Goal: Task Accomplishment & Management: Use online tool/utility

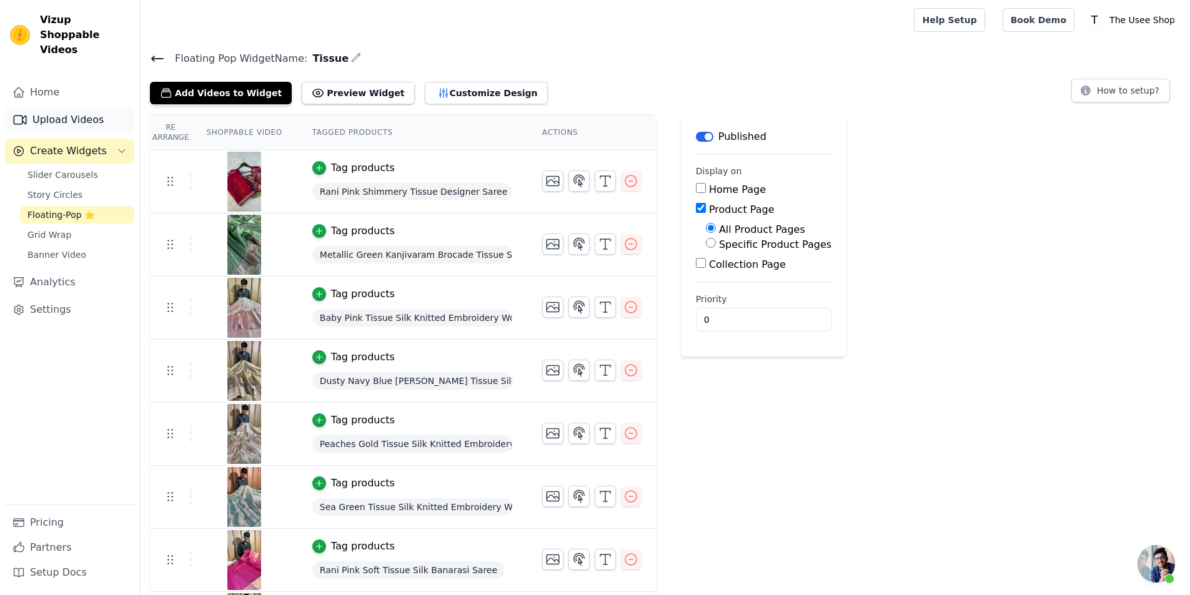
click at [79, 107] on link "Upload Videos" at bounding box center [69, 119] width 129 height 25
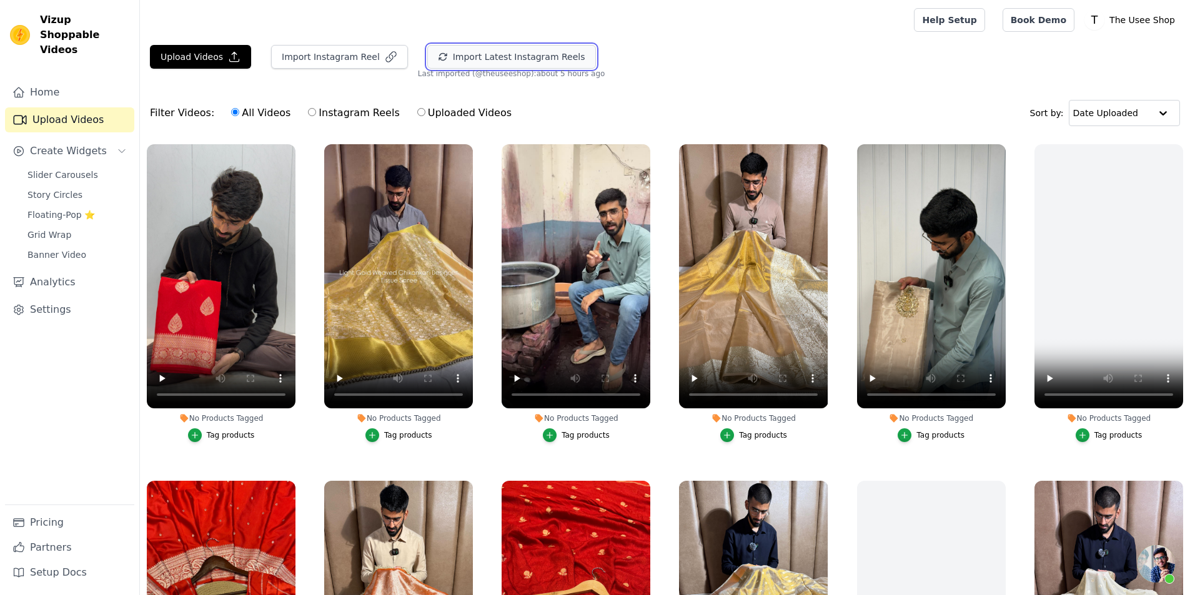
click at [435, 62] on button "Import Latest Instagram Reels" at bounding box center [511, 57] width 169 height 24
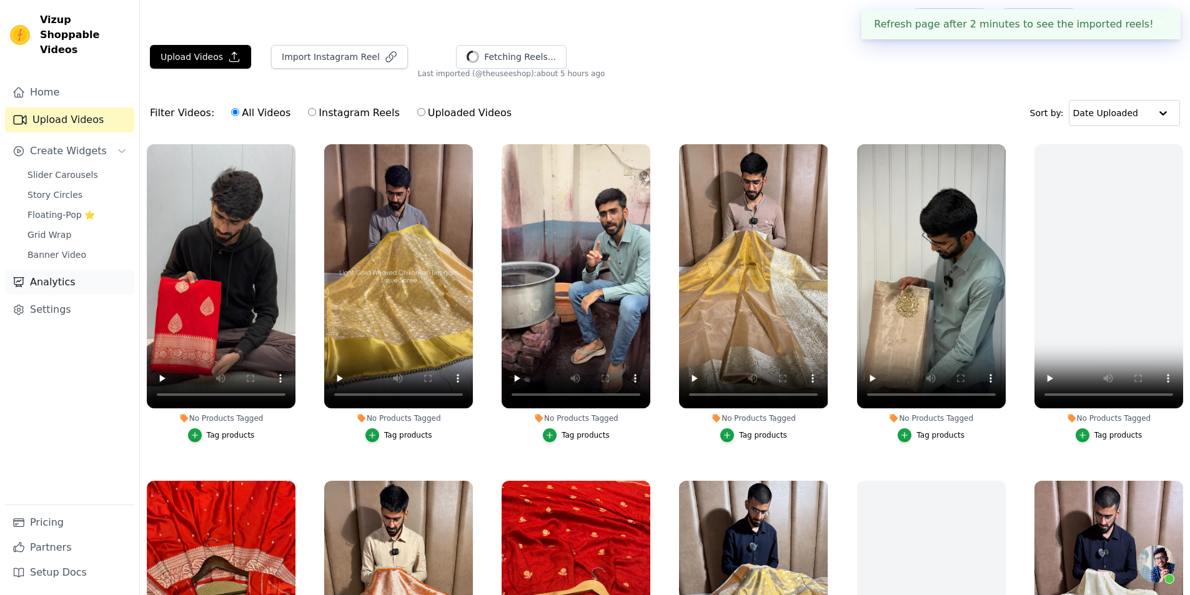
click at [90, 270] on link "Analytics" at bounding box center [69, 282] width 129 height 25
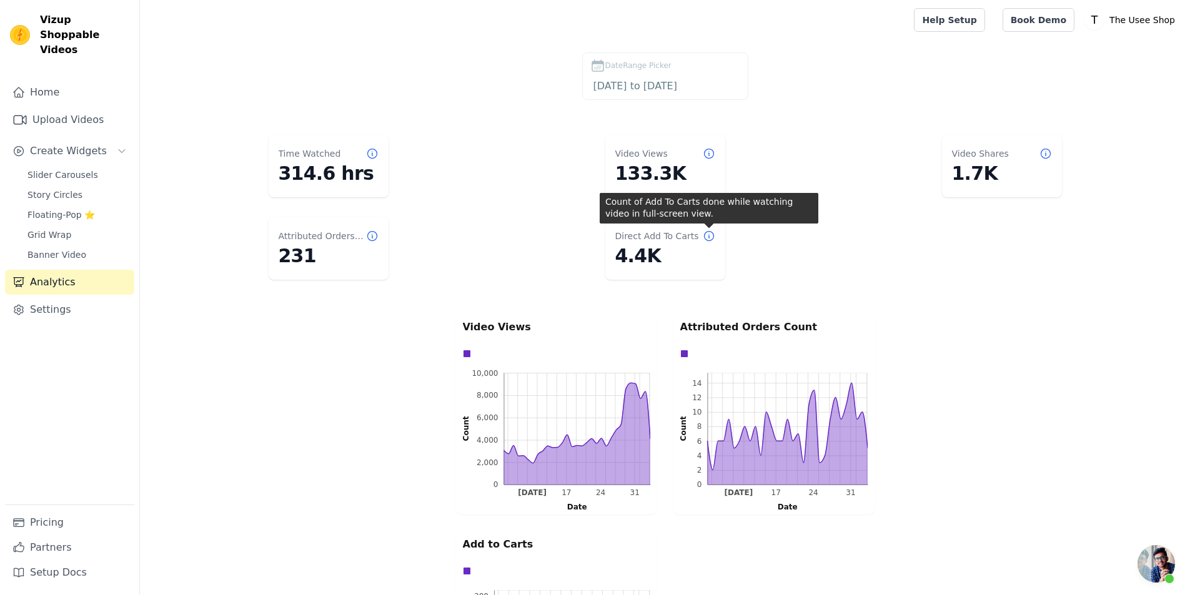
click at [711, 234] on icon at bounding box center [709, 236] width 12 height 12
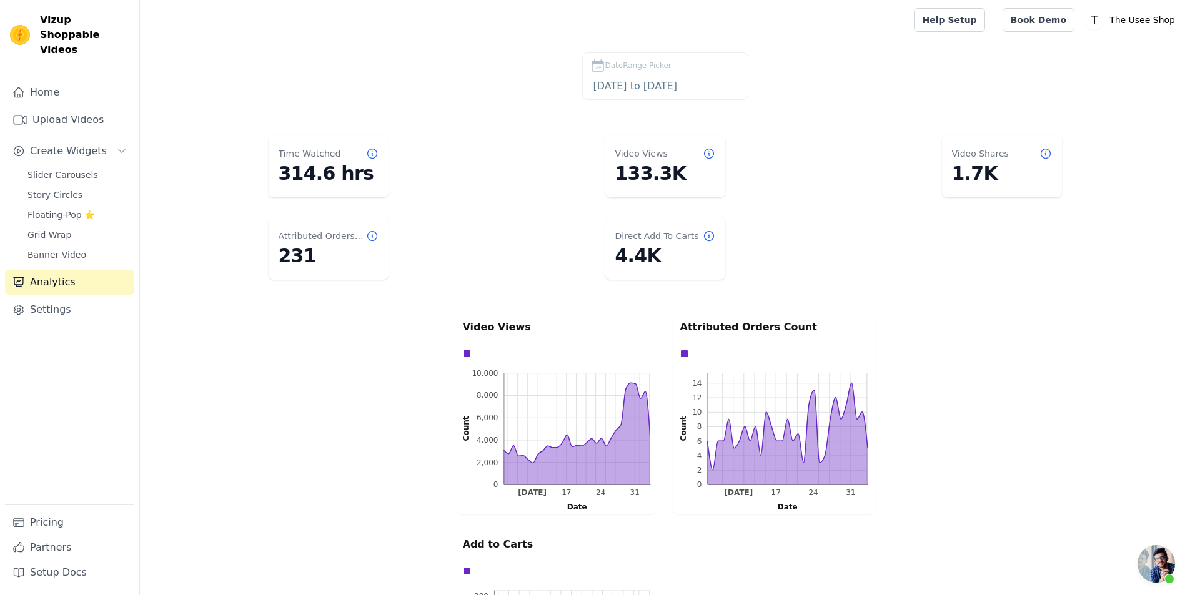
click at [711, 239] on icon at bounding box center [709, 236] width 12 height 12
click at [708, 233] on icon at bounding box center [709, 236] width 12 height 12
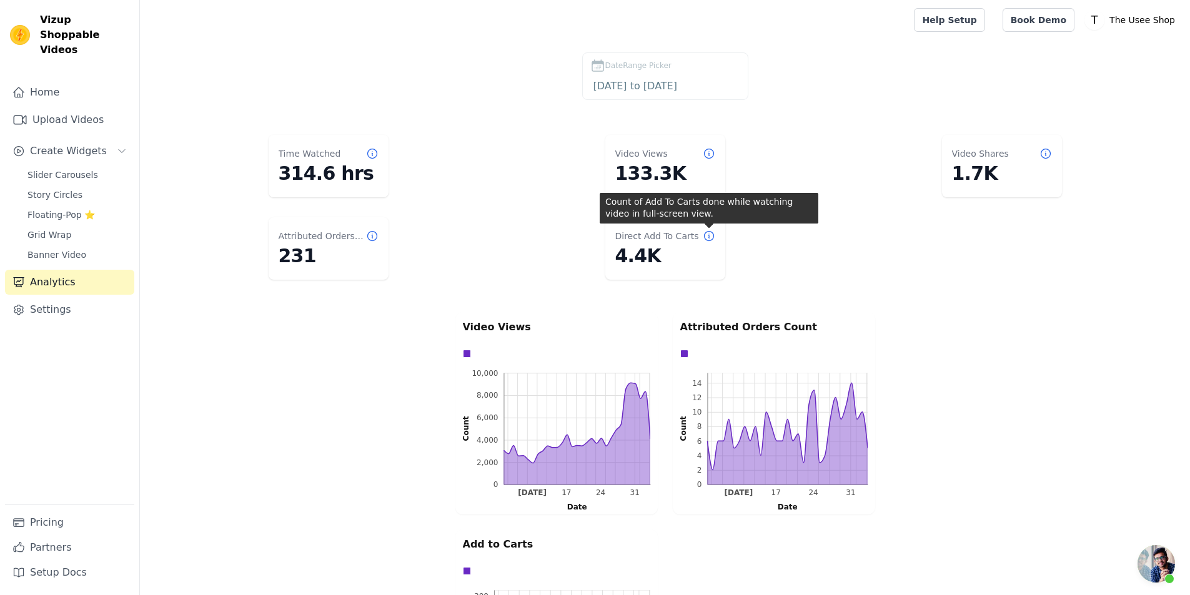
click at [710, 237] on icon at bounding box center [709, 236] width 12 height 12
click at [709, 237] on icon at bounding box center [709, 236] width 12 height 12
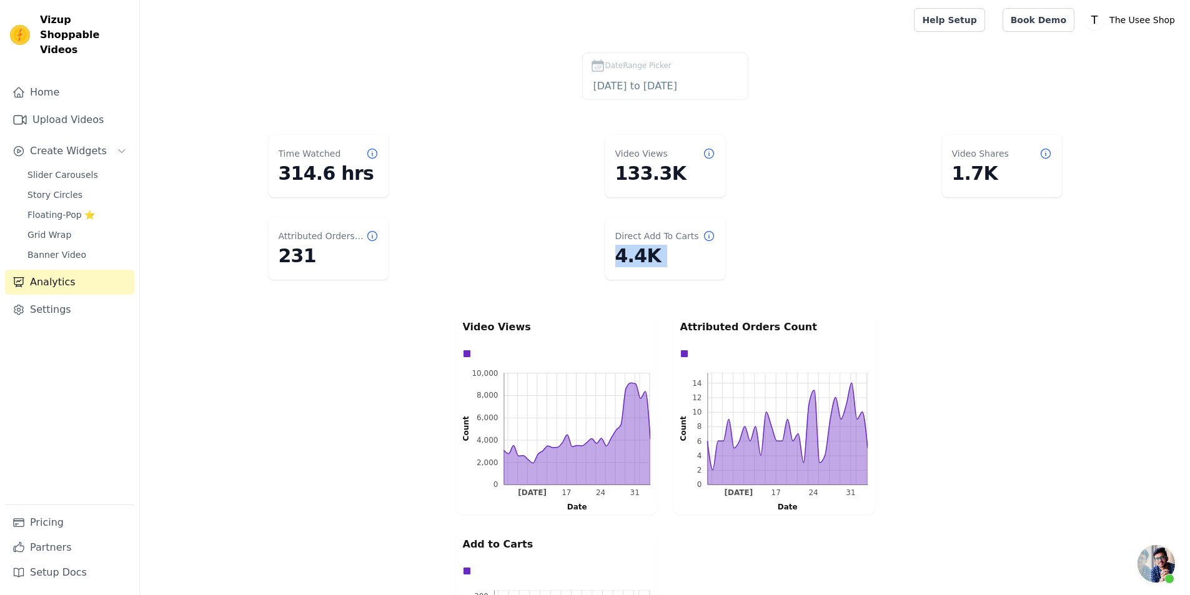
click at [709, 237] on icon at bounding box center [709, 236] width 12 height 12
click at [988, 444] on div "Video Views 0 2,000 4,000 6,000 8,000 10,000 0 2,000 4,000 6,000 8,000 10,000 C…" at bounding box center [665, 522] width 1050 height 425
click at [71, 209] on span "Floating-Pop ⭐" at bounding box center [60, 215] width 67 height 12
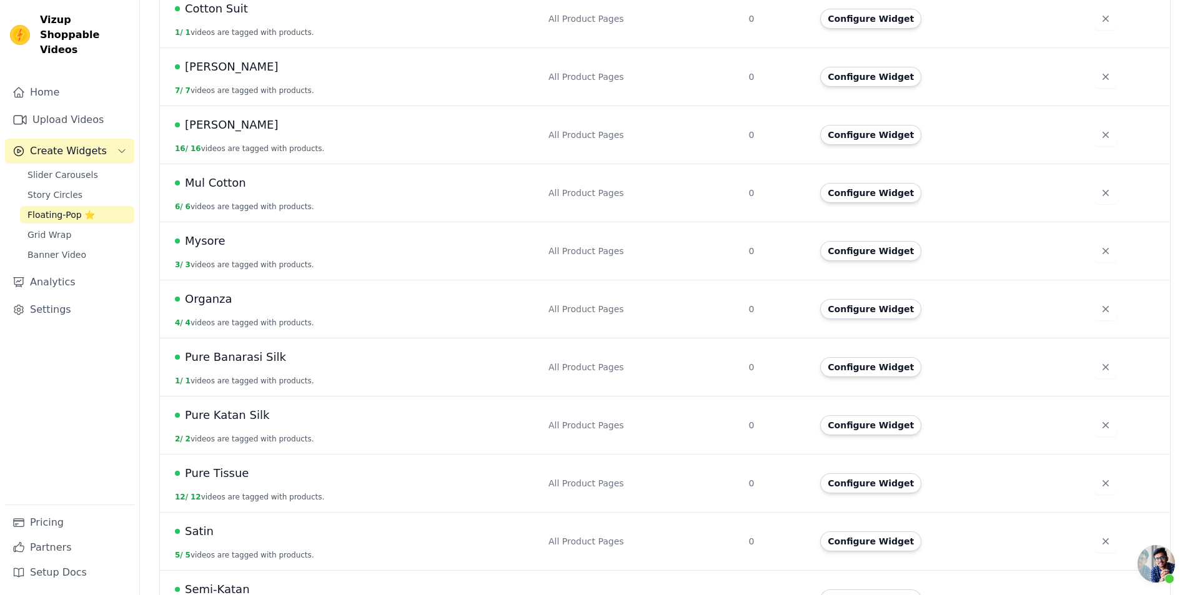
scroll to position [652, 0]
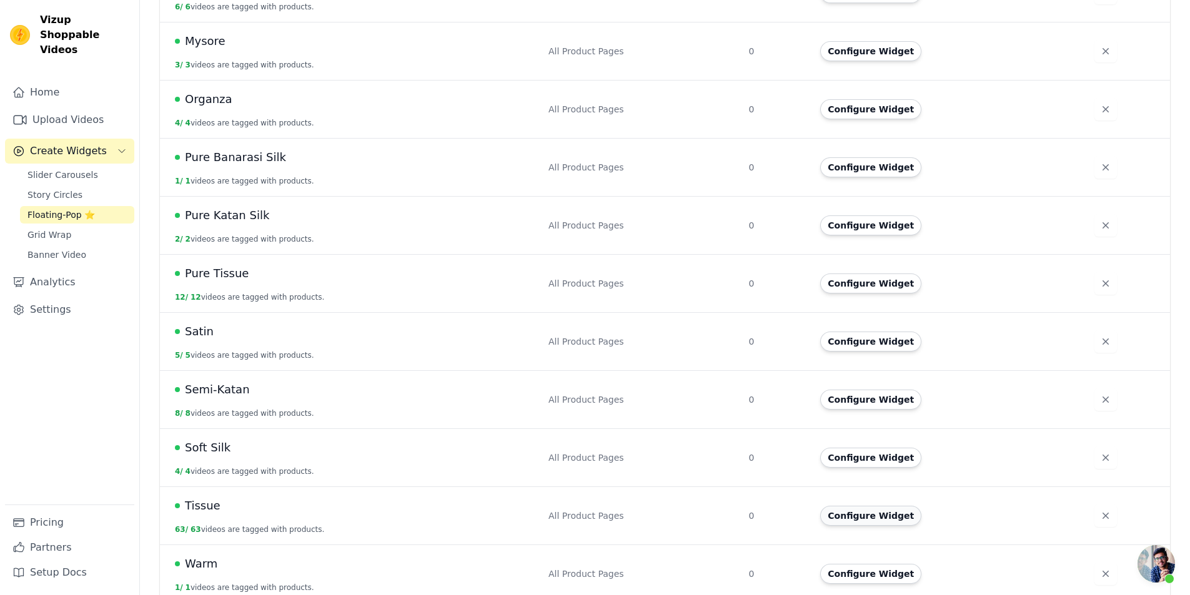
click at [868, 506] on button "Configure Widget" at bounding box center [870, 516] width 101 height 20
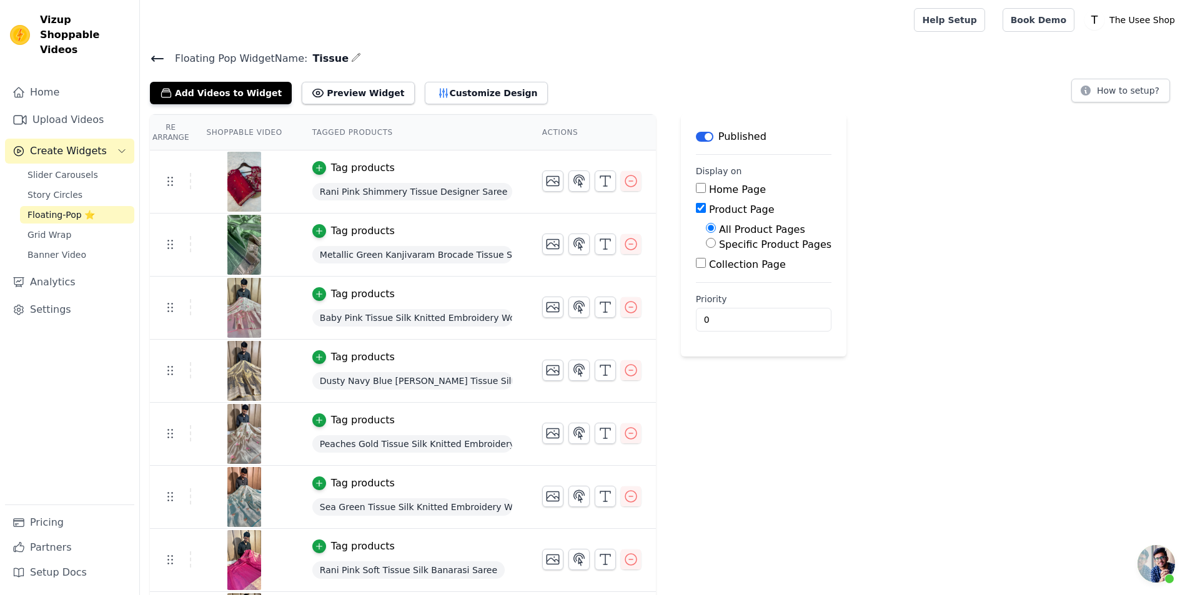
click at [221, 101] on button "Add Videos to Widget" at bounding box center [221, 93] width 142 height 22
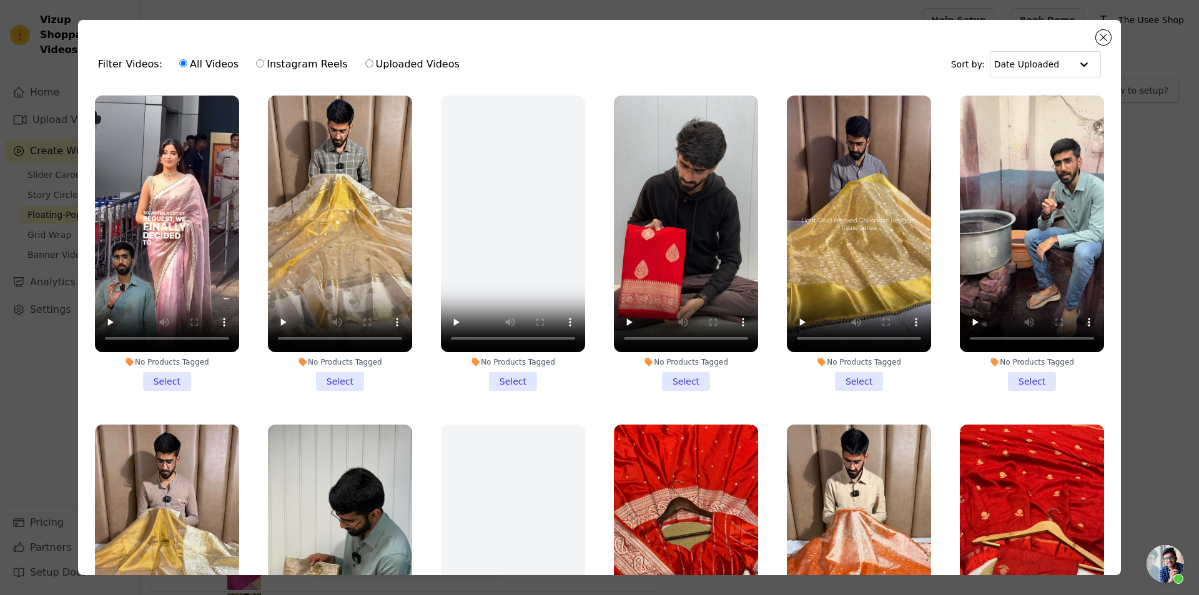
click at [330, 369] on li "No Products Tagged Select" at bounding box center [340, 243] width 144 height 295
click at [0, 0] on input "No Products Tagged Select" at bounding box center [0, 0] width 0 height 0
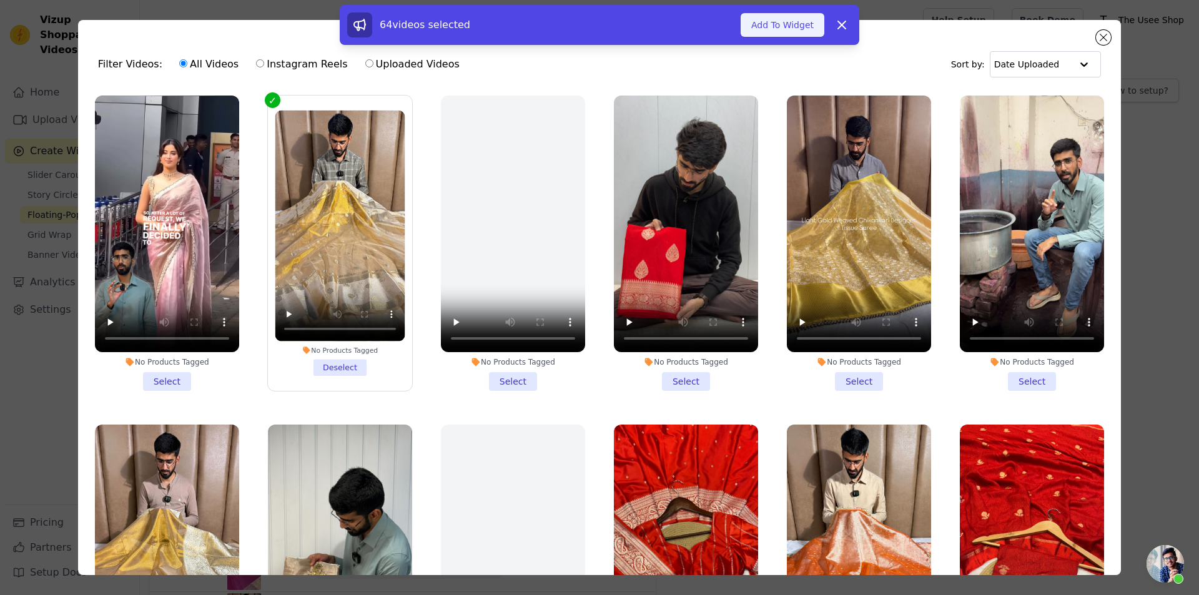
click at [794, 21] on button "Add To Widget" at bounding box center [783, 25] width 84 height 24
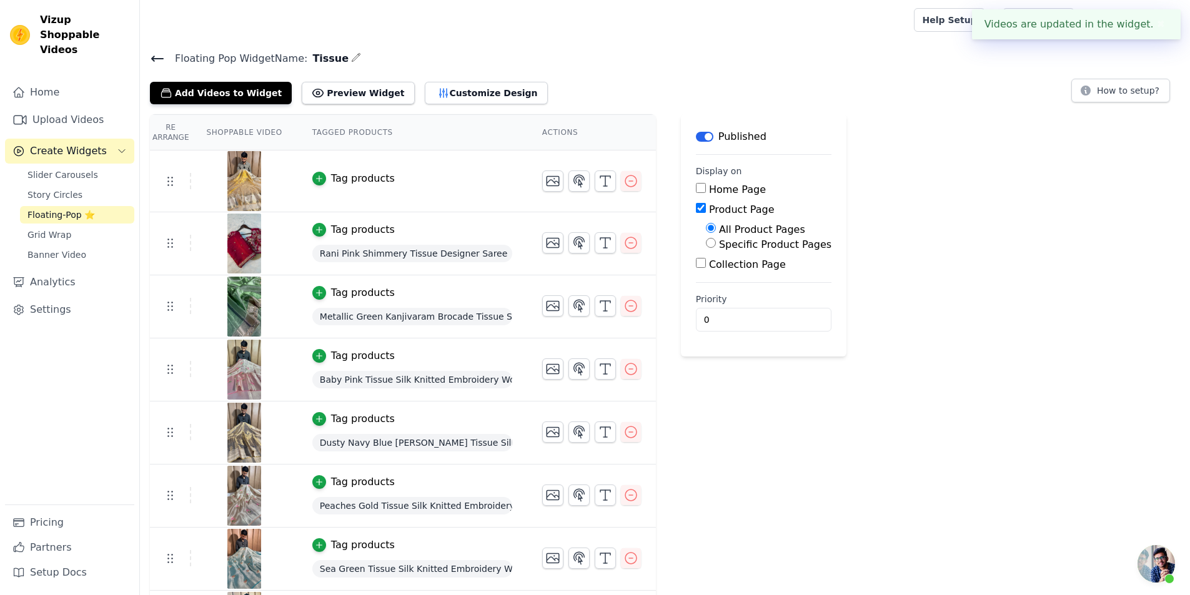
click at [347, 177] on div "Tag products" at bounding box center [363, 178] width 64 height 15
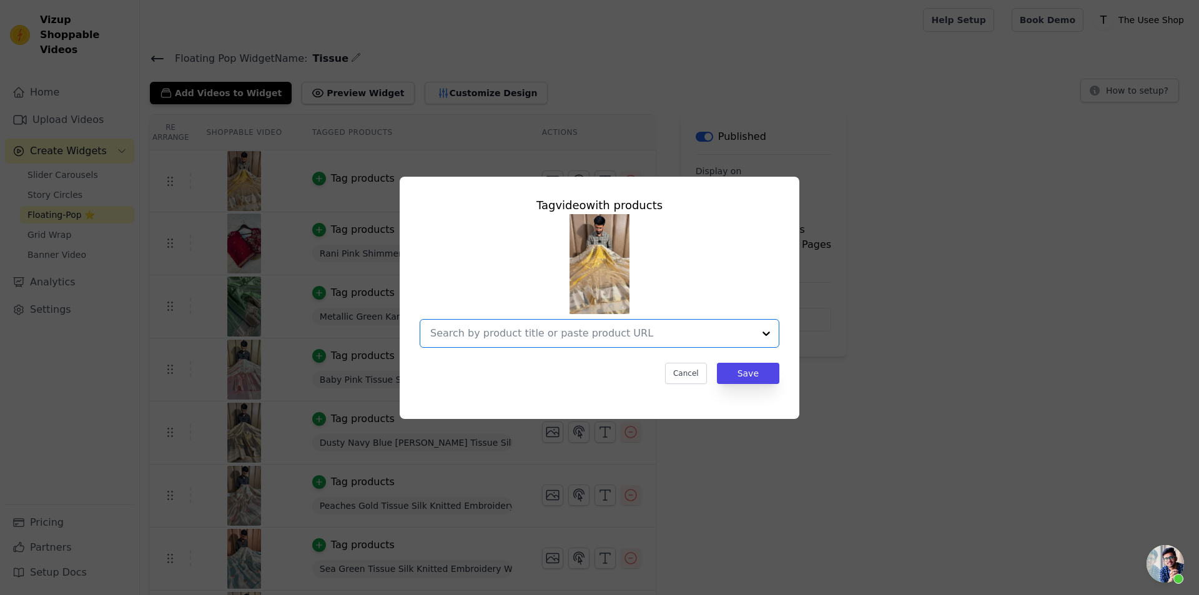
click at [557, 329] on input "text" at bounding box center [592, 333] width 324 height 15
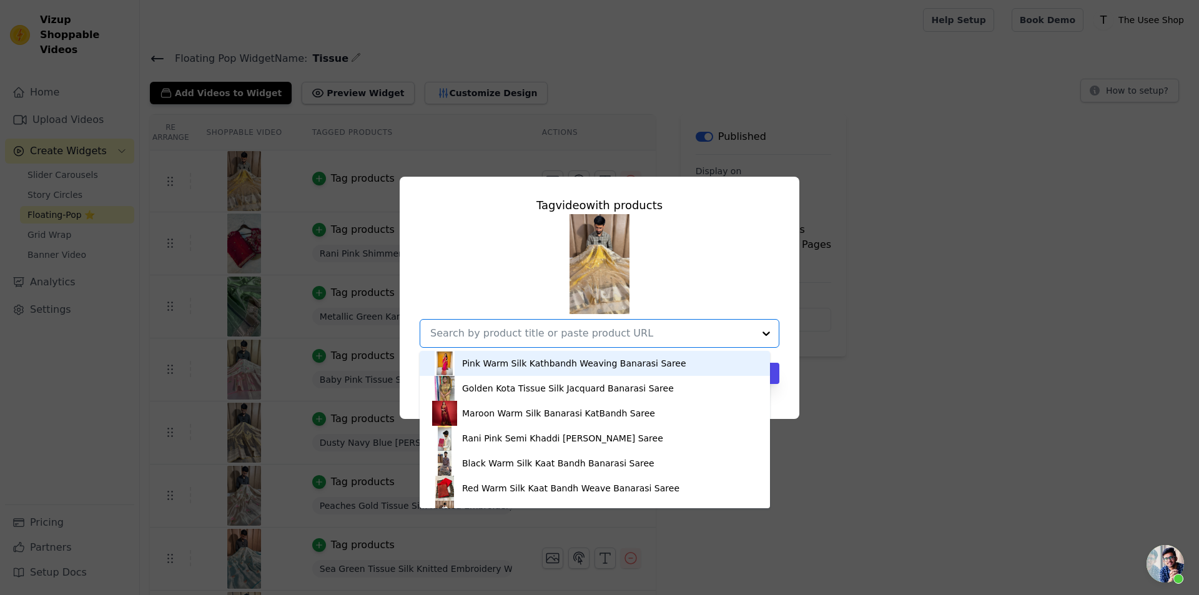
paste input "[URL][DOMAIN_NAME]"
type input "[URL][DOMAIN_NAME]"
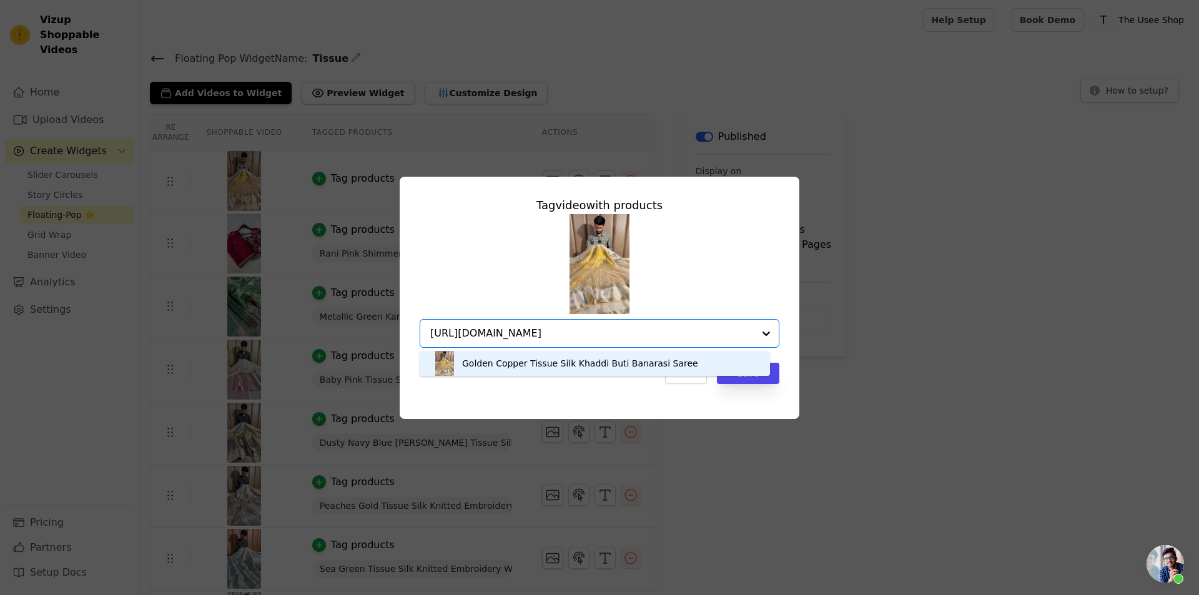
click at [576, 363] on div "Golden Copper Tissue Silk Khaddi Buti Banarasi Saree" at bounding box center [580, 363] width 236 height 12
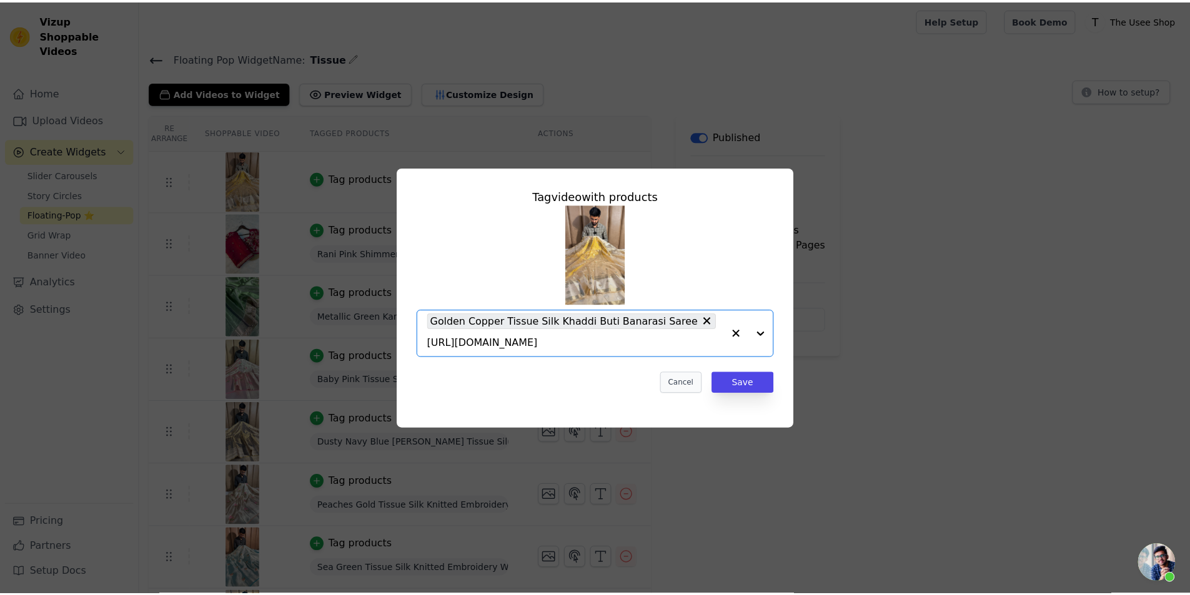
scroll to position [0, 0]
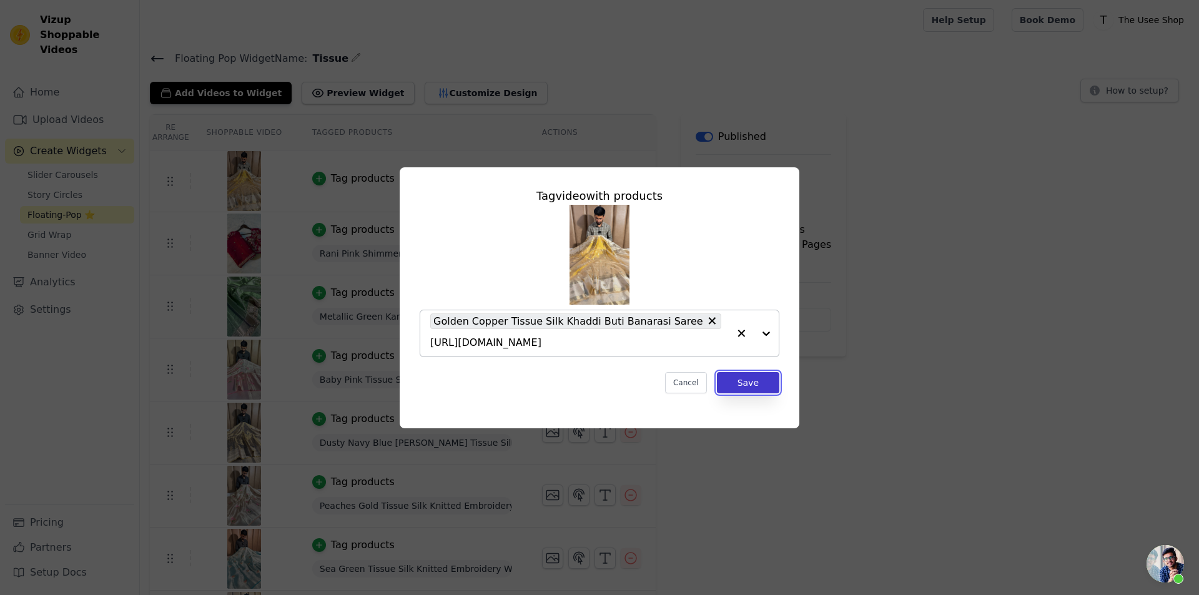
click at [742, 379] on button "Save" at bounding box center [748, 382] width 62 height 21
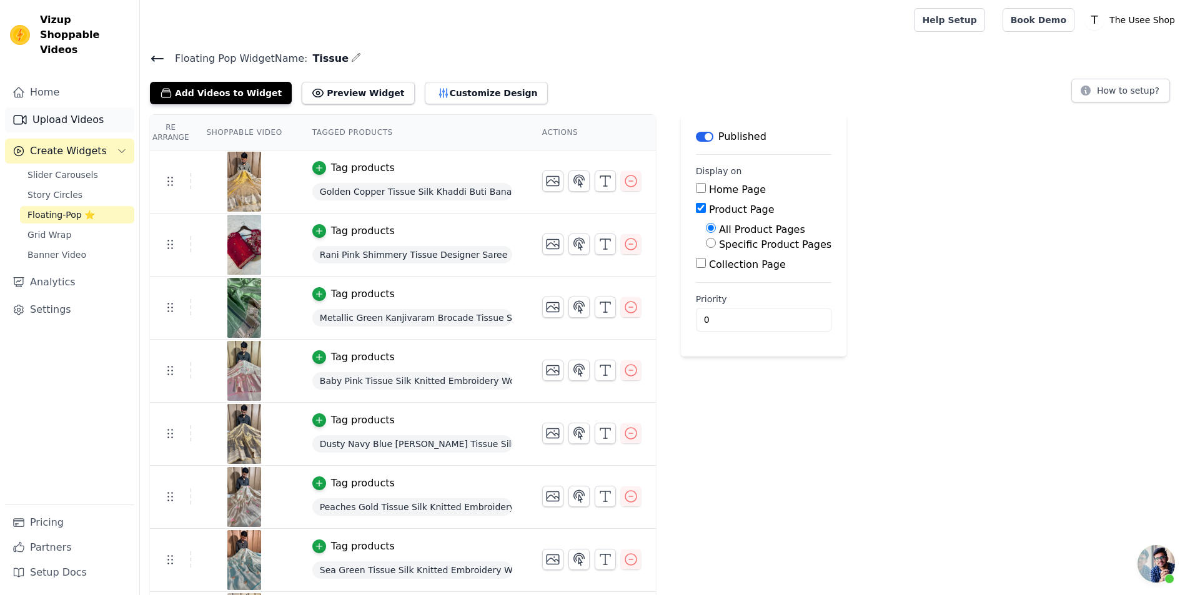
click at [79, 107] on link "Upload Videos" at bounding box center [69, 119] width 129 height 25
